Goal: Check status: Check status

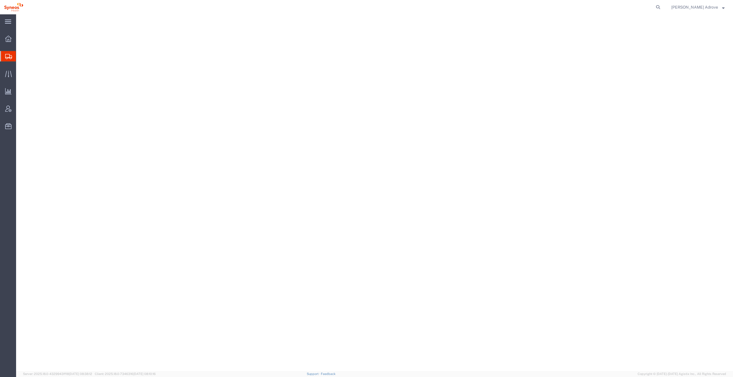
select select
select select "56"
select select
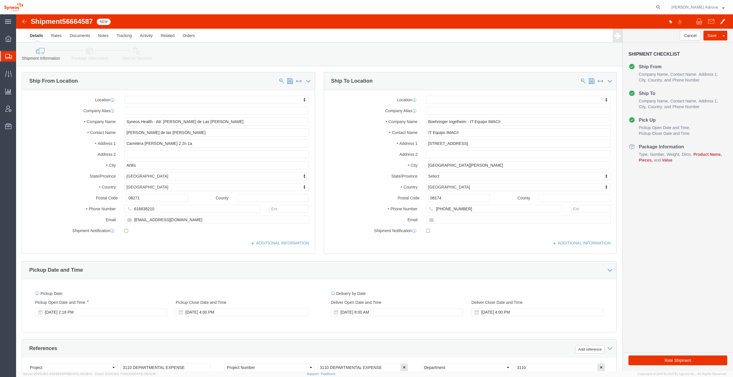
scroll to position [136, 0]
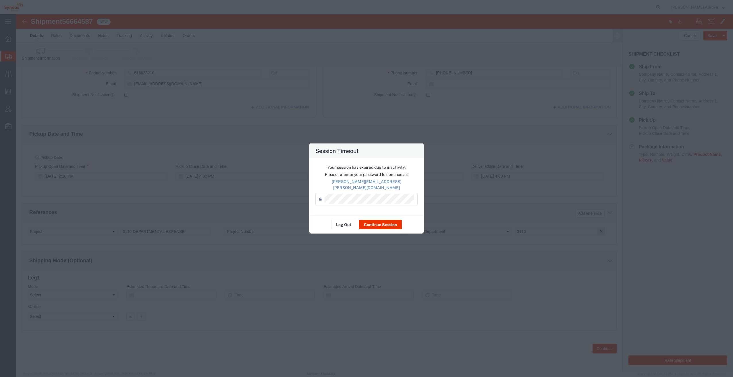
click at [84, 124] on div "Session Timeout Your session has expired due to inactivity. Please re-enter you…" at bounding box center [366, 188] width 733 height 377
click at [372, 221] on button "Continue Session" at bounding box center [380, 224] width 43 height 9
click at [385, 220] on button "Continue Session" at bounding box center [380, 224] width 43 height 9
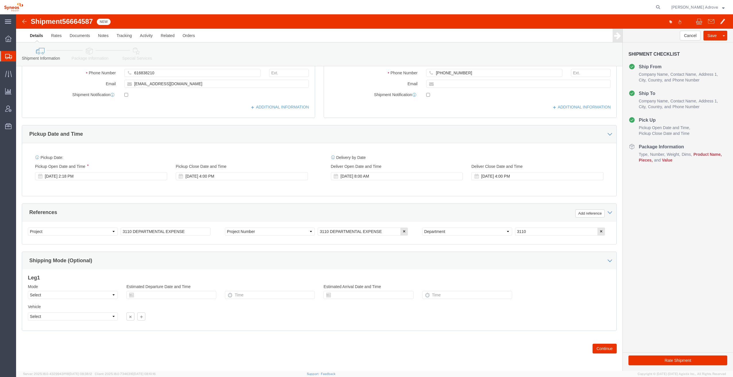
drag, startPoint x: 10, startPoint y: 55, endPoint x: 35, endPoint y: 67, distance: 28.1
click at [10, 54] on icon at bounding box center [8, 56] width 7 height 5
click at [0, 0] on span "Shipment Manager" at bounding box center [0, 0] width 0 height 0
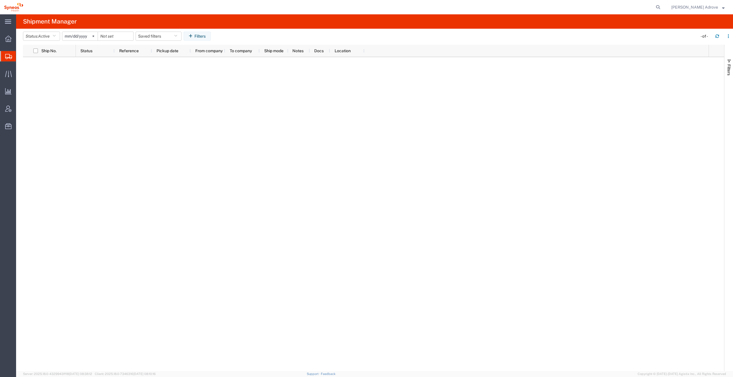
click at [0, 0] on span "Shipment Manager" at bounding box center [0, 0] width 0 height 0
click at [20, 72] on span "Traffic" at bounding box center [18, 73] width 4 height 11
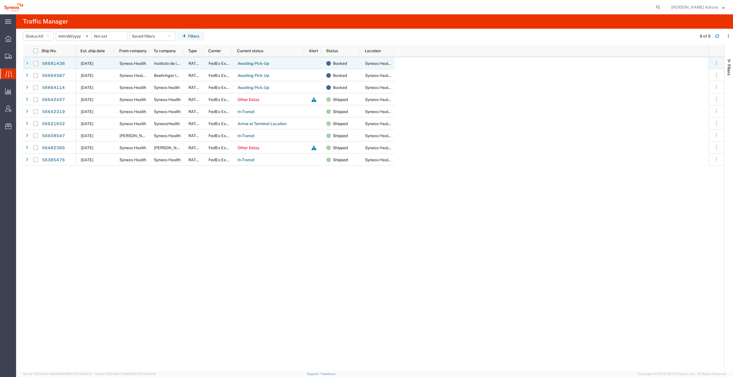
click at [26, 63] on div at bounding box center [27, 63] width 6 height 9
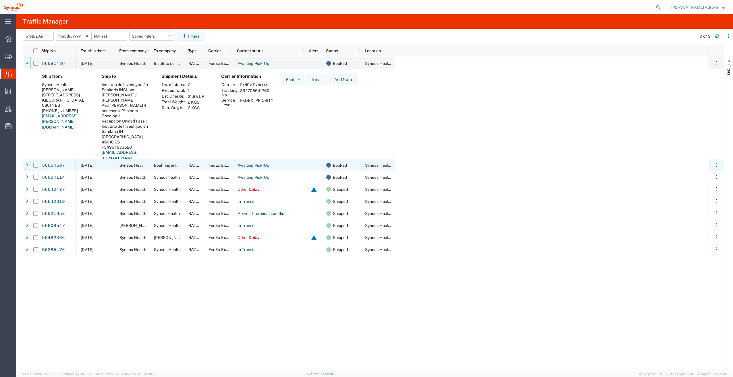
click at [26, 165] on icon at bounding box center [27, 165] width 2 height 4
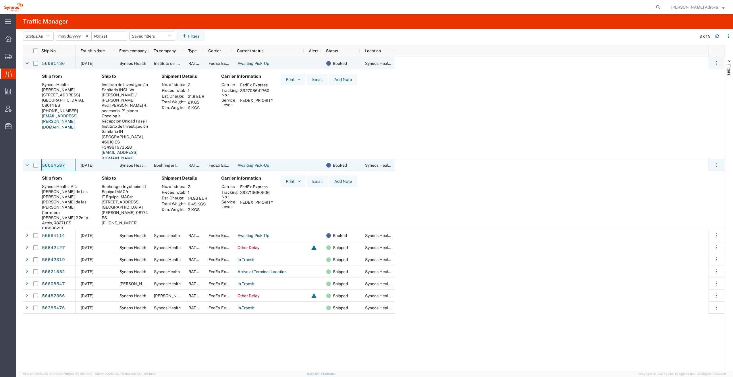
click at [49, 163] on link "56664587" at bounding box center [54, 165] width 24 height 9
